Goal: Information Seeking & Learning: Learn about a topic

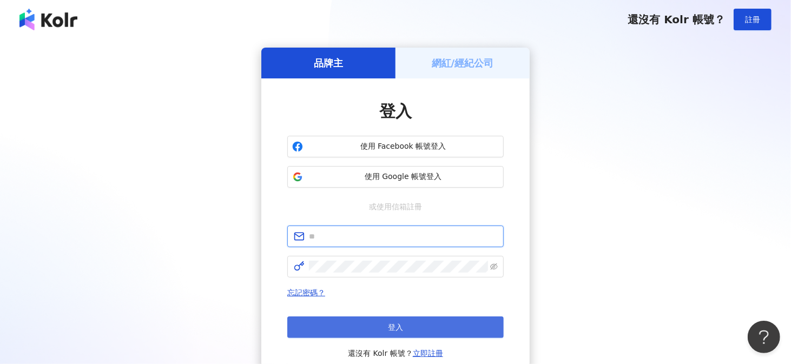
type input "**********"
click at [368, 326] on button "登入" at bounding box center [395, 328] width 216 height 22
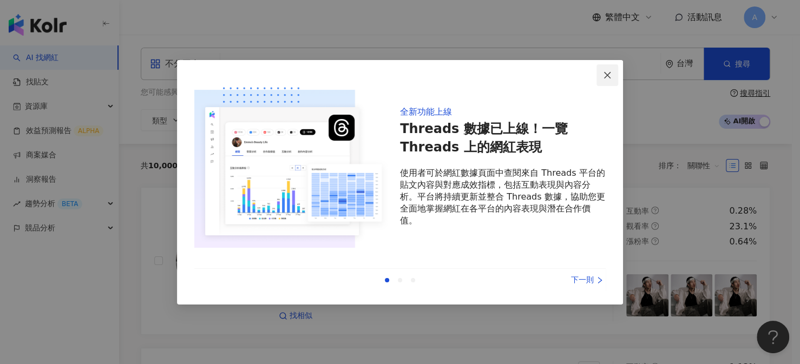
click at [598, 80] on button "Close" at bounding box center [607, 75] width 22 height 22
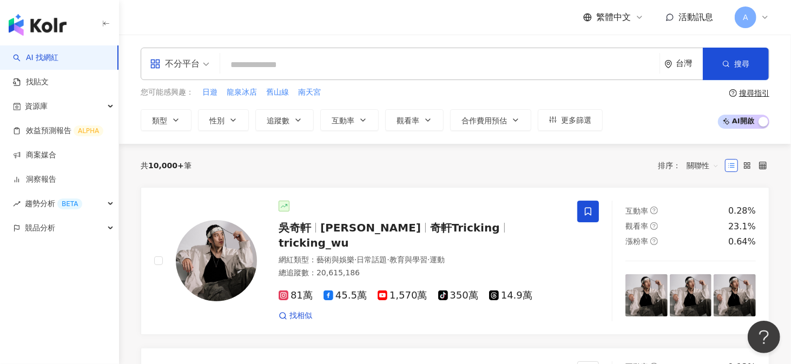
click at [248, 66] on input "search" at bounding box center [440, 65] width 431 height 21
paste input "**********"
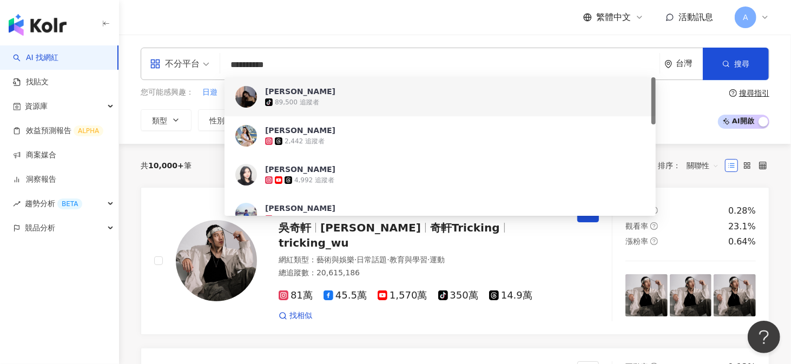
type input "**********"
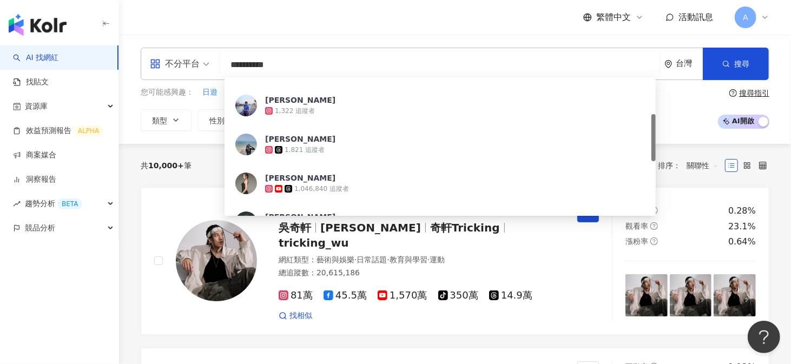
scroll to position [162, 0]
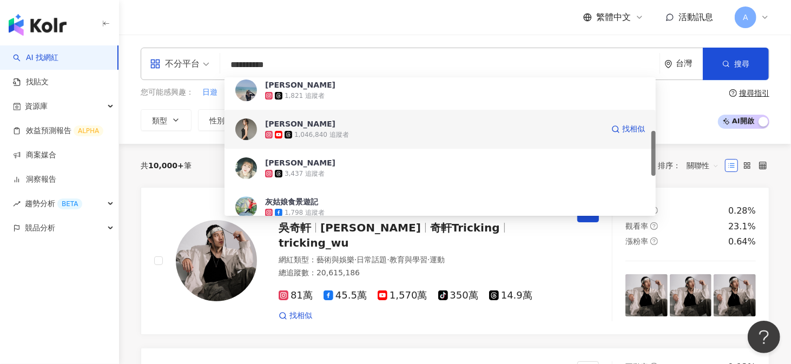
click at [286, 122] on div "[PERSON_NAME]" at bounding box center [300, 123] width 70 height 11
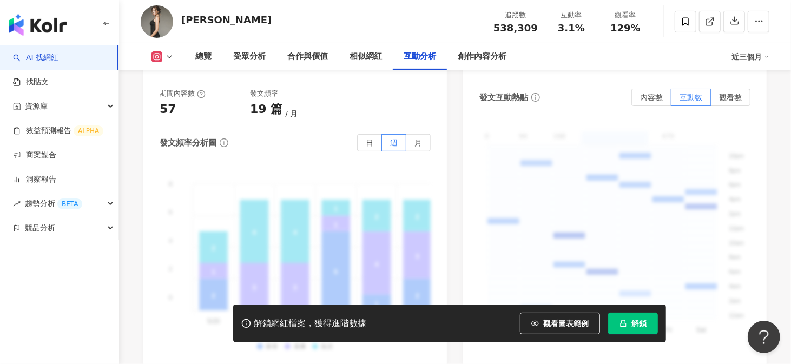
scroll to position [2868, 0]
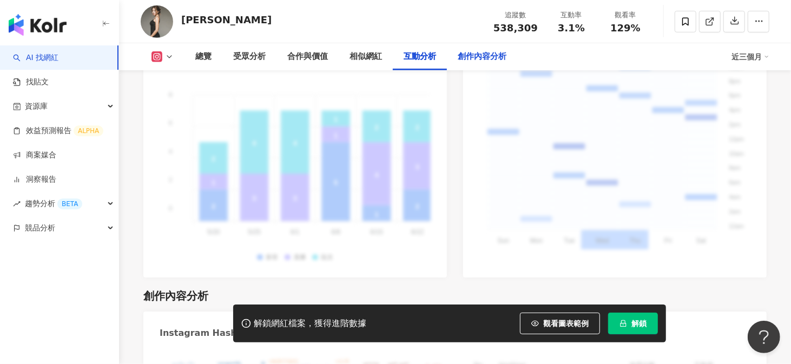
click at [455, 61] on div "創作內容分析" at bounding box center [482, 56] width 70 height 27
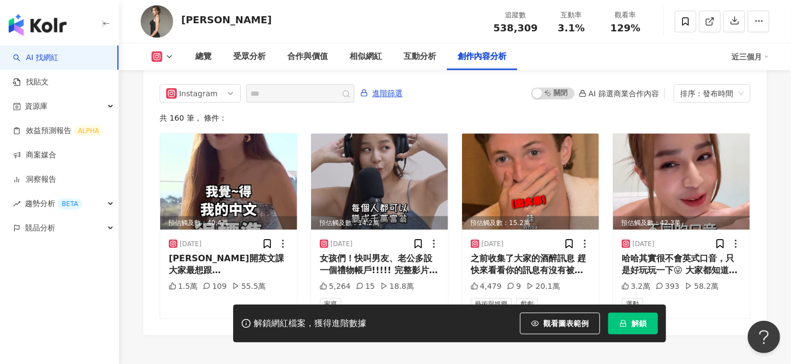
scroll to position [3278, 0]
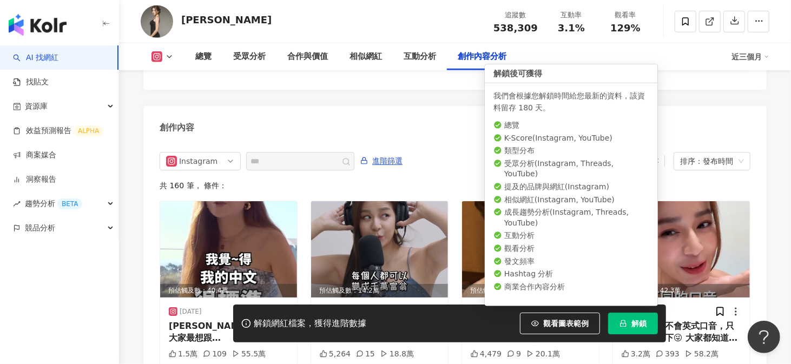
click at [635, 331] on button "解鎖" at bounding box center [633, 324] width 50 height 22
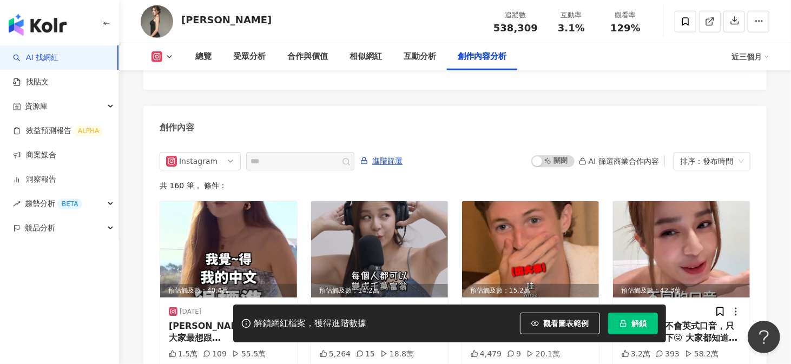
scroll to position [3079, 0]
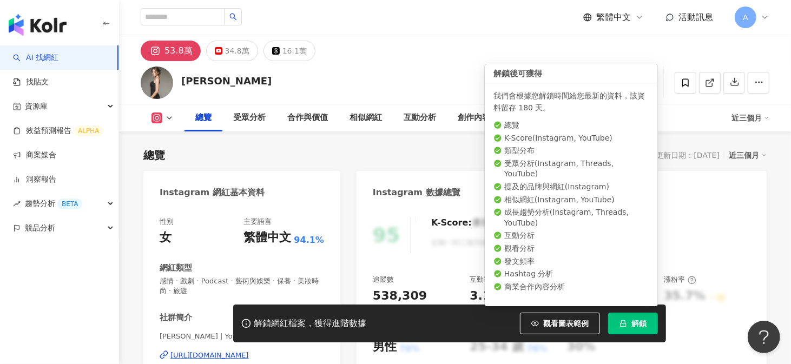
click at [626, 318] on button "解鎖" at bounding box center [633, 324] width 50 height 22
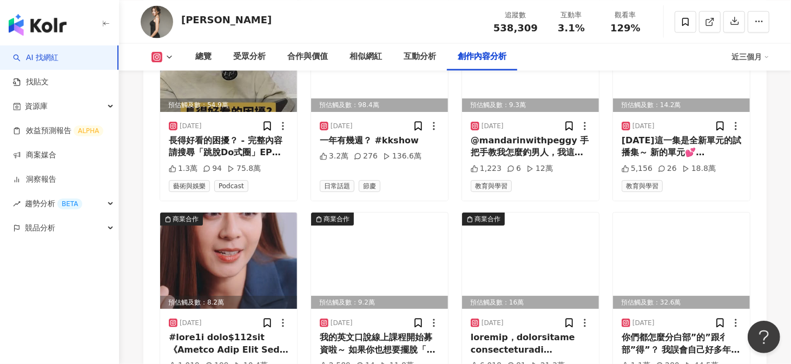
scroll to position [3929, 0]
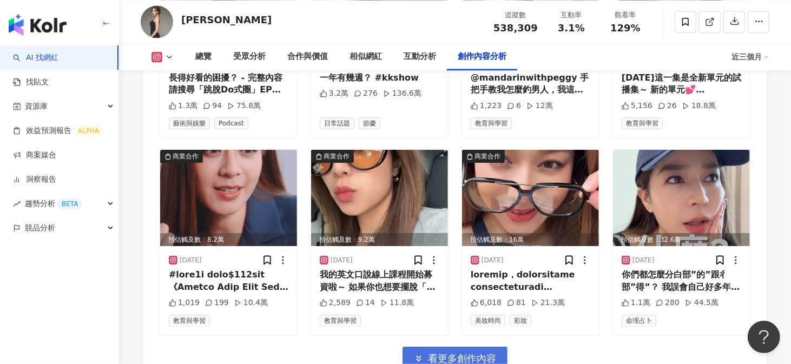
click at [414, 347] on button "看更多創作內容" at bounding box center [455, 359] width 105 height 24
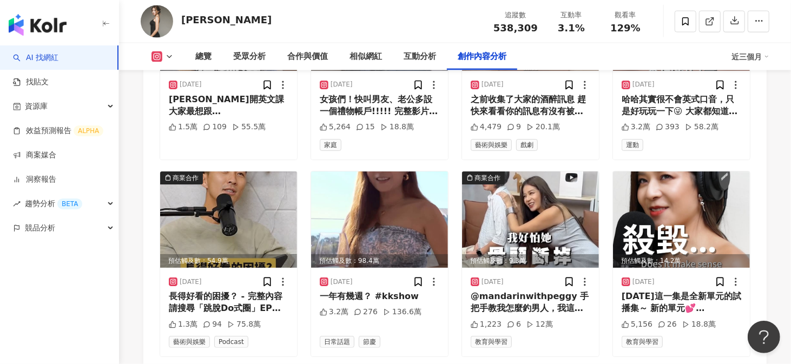
scroll to position [3546, 0]
